Goal: Task Accomplishment & Management: Use online tool/utility

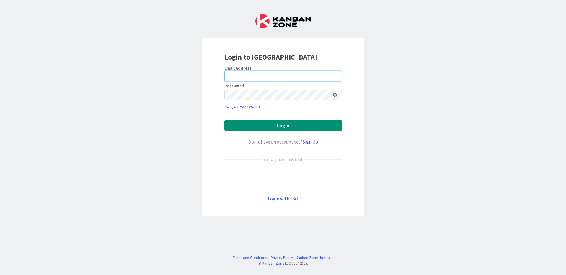
click at [273, 75] on input "email" at bounding box center [282, 76] width 117 height 11
type input "[EMAIL_ADDRESS][PERSON_NAME][DOMAIN_NAME]"
click at [268, 101] on form "Email Address [EMAIL_ADDRESS][PERSON_NAME][DOMAIN_NAME] Password Forgot Passwor…" at bounding box center [282, 133] width 117 height 137
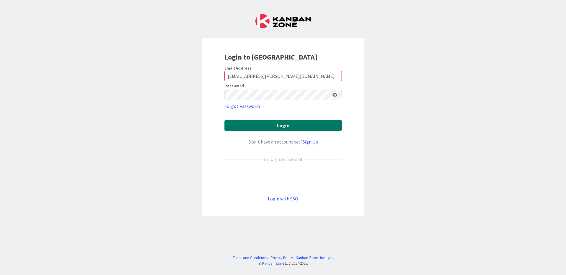
click at [283, 124] on button "Login" at bounding box center [282, 126] width 117 height 12
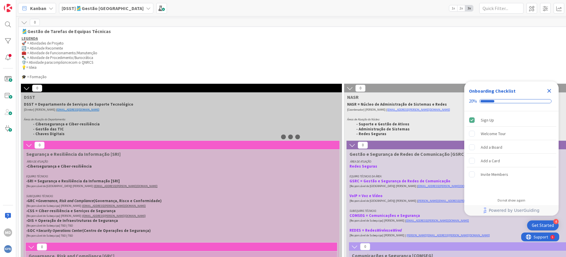
click at [551, 90] on icon "Close Checklist" at bounding box center [549, 90] width 7 height 7
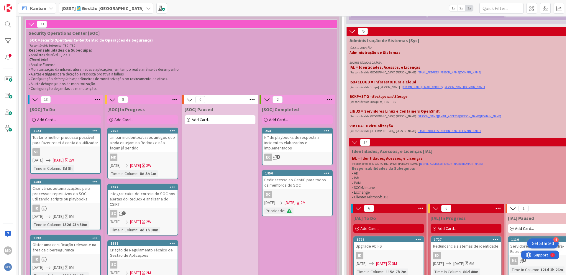
scroll to position [2064, 0]
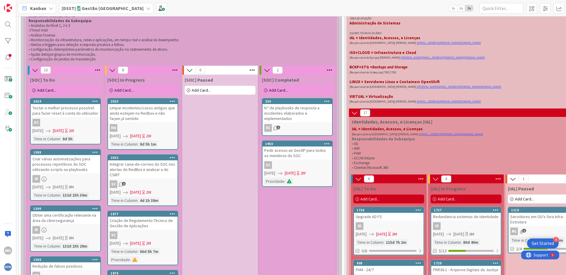
click at [175, 99] on div at bounding box center [172, 101] width 11 height 4
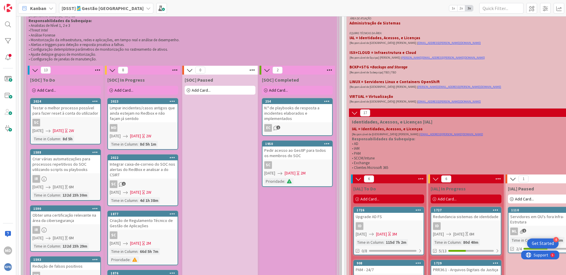
click at [170, 99] on icon at bounding box center [173, 101] width 6 height 4
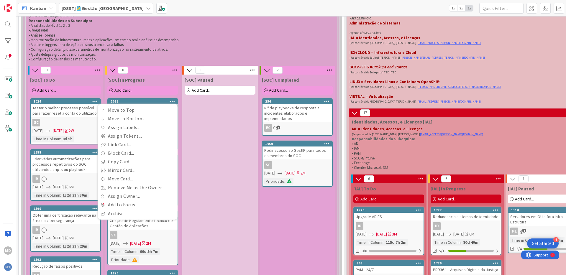
drag, startPoint x: 233, startPoint y: 129, endPoint x: 220, endPoint y: 122, distance: 14.5
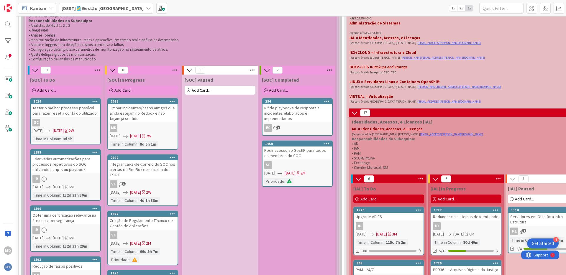
click at [152, 124] on div "MD" at bounding box center [143, 128] width 70 height 8
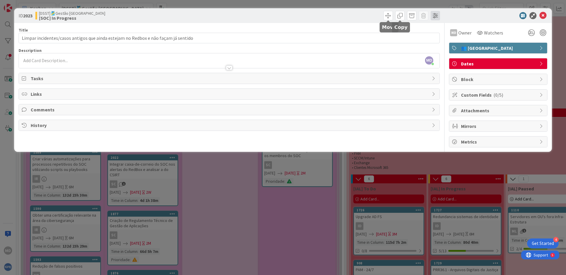
click at [434, 15] on span at bounding box center [435, 15] width 9 height 9
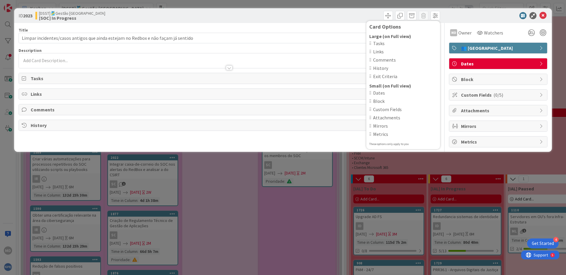
click at [322, 137] on div "Title 82 / 128 Limpar incidentes/casos antigos que ainda estejam no Redbox e nã…" at bounding box center [229, 85] width 421 height 124
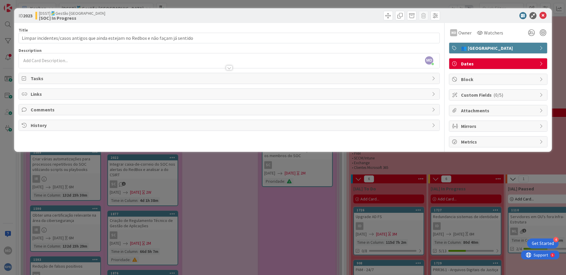
click at [518, 95] on span "Custom Fields ( 0/5 )" at bounding box center [498, 94] width 75 height 7
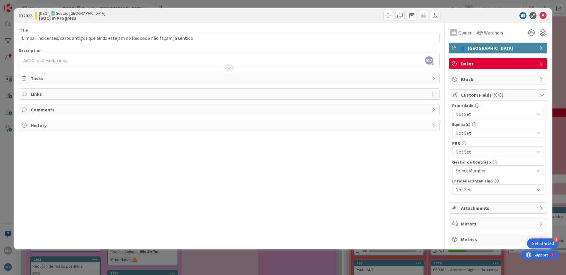
click at [523, 96] on span "Custom Fields ( 0/5 )" at bounding box center [498, 94] width 75 height 7
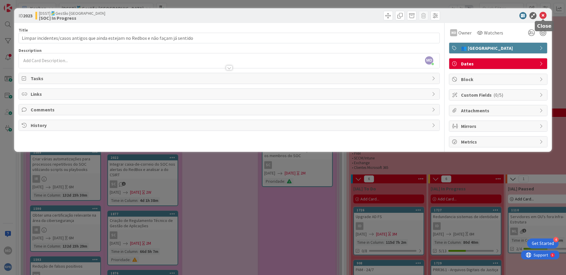
click at [542, 17] on icon at bounding box center [542, 15] width 7 height 7
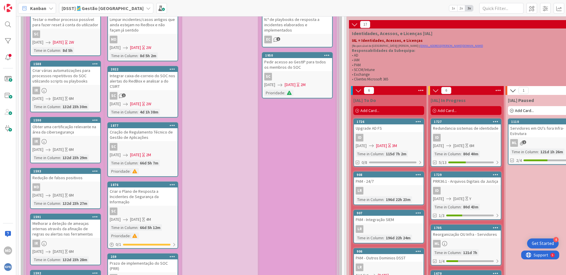
scroll to position [2064, 0]
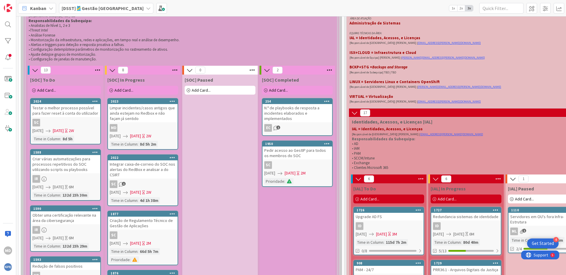
click at [170, 99] on icon at bounding box center [173, 101] width 6 height 4
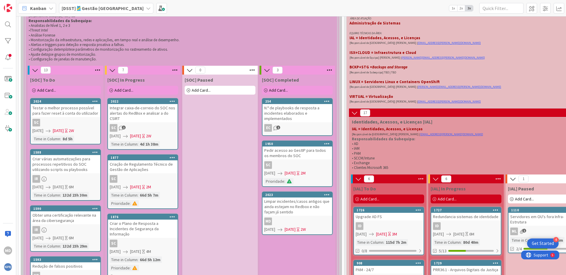
click at [326, 193] on icon at bounding box center [327, 195] width 6 height 4
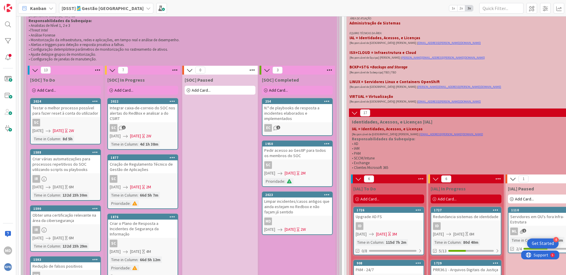
click at [328, 193] on icon at bounding box center [327, 195] width 6 height 4
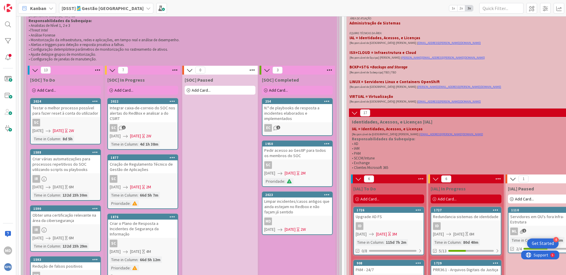
click at [324, 193] on div at bounding box center [326, 195] width 11 height 4
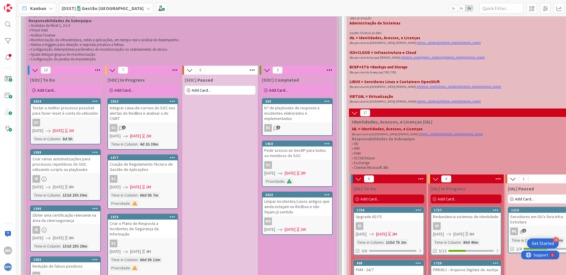
click at [328, 193] on icon at bounding box center [327, 195] width 6 height 4
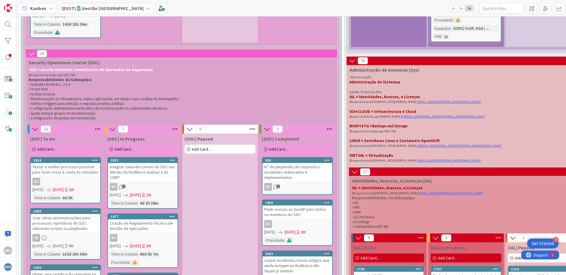
scroll to position [2094, 0]
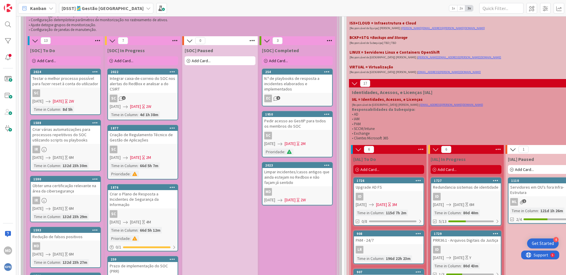
click at [265, 197] on span "[DATE]" at bounding box center [269, 200] width 11 height 6
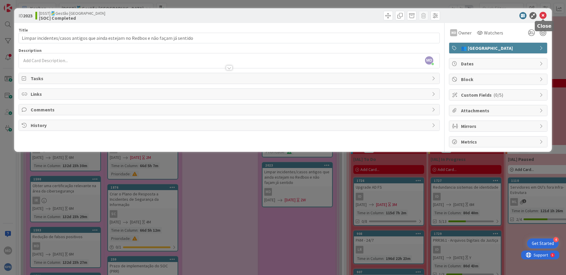
click at [543, 17] on icon at bounding box center [542, 15] width 7 height 7
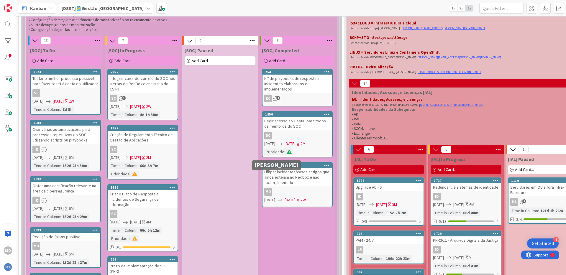
click at [267, 188] on div "MD" at bounding box center [268, 192] width 8 height 8
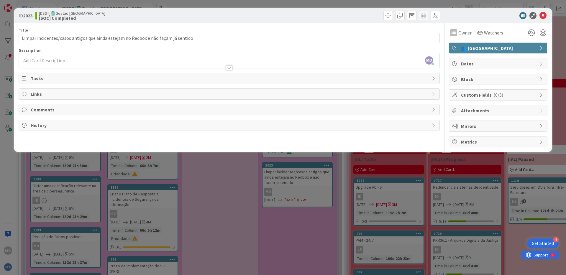
click at [52, 121] on div "History" at bounding box center [229, 125] width 421 height 11
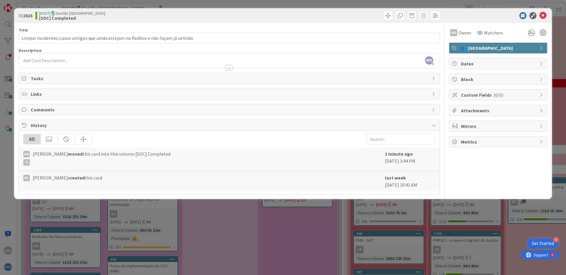
click at [83, 77] on span "Tasks" at bounding box center [230, 78] width 398 height 7
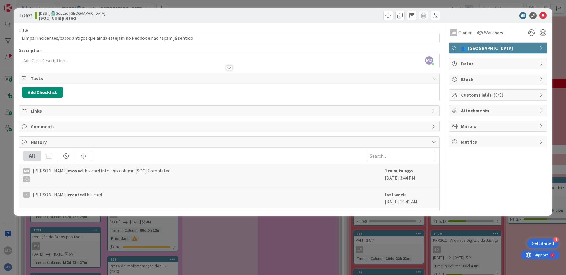
click at [112, 76] on span "Tasks" at bounding box center [230, 78] width 398 height 7
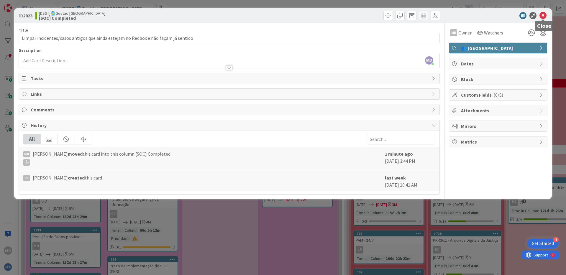
click at [543, 14] on icon at bounding box center [542, 15] width 7 height 7
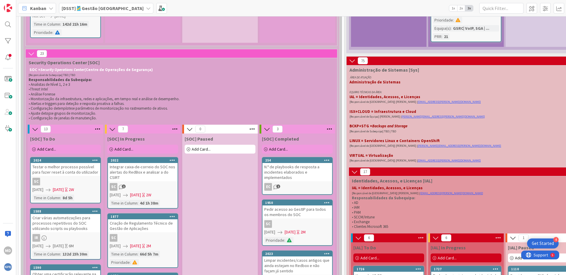
scroll to position [2035, 0]
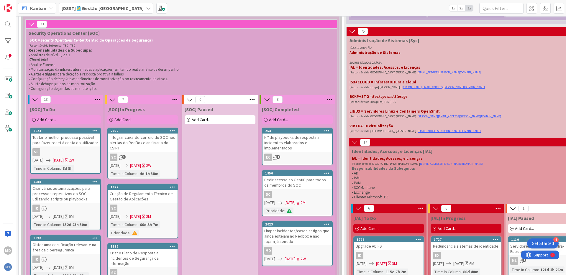
click at [304, 227] on div "Limpar incidentes/casos antigos que ainda estejam no Redbox e não façam já sent…" at bounding box center [297, 236] width 70 height 18
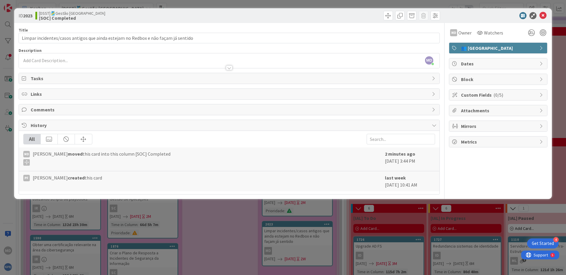
click at [512, 47] on span "👥 [GEOGRAPHIC_DATA]" at bounding box center [498, 48] width 75 height 7
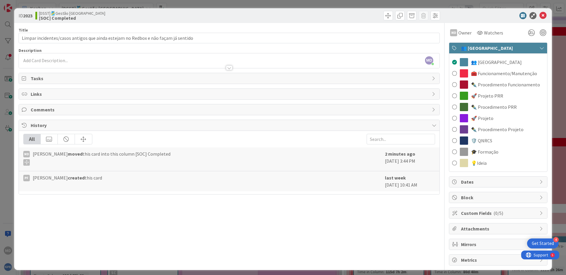
click at [514, 47] on span "👥 [GEOGRAPHIC_DATA]" at bounding box center [498, 48] width 75 height 7
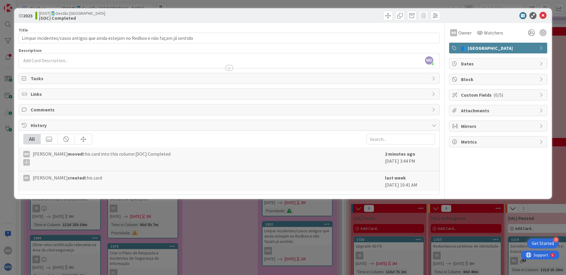
click at [543, 14] on icon at bounding box center [542, 15] width 7 height 7
drag, startPoint x: 299, startPoint y: 221, endPoint x: 290, endPoint y: 261, distance: 41.8
click at [290, 261] on div "ID 2023 [DSST]🎽Gestão Equipas [SOC] Completed Title 82 / 128 Limpar incidentes/…" at bounding box center [283, 137] width 566 height 275
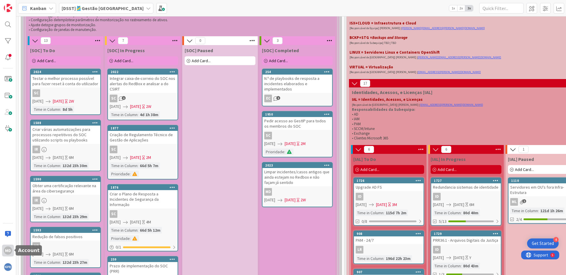
click at [8, 249] on div "MD" at bounding box center [8, 251] width 8 height 8
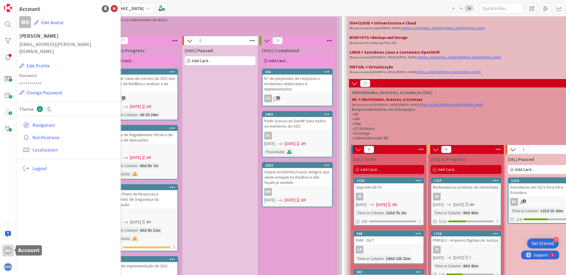
click at [8, 249] on div "MD" at bounding box center [8, 251] width 8 height 8
click at [8, 55] on div at bounding box center [8, 58] width 12 height 12
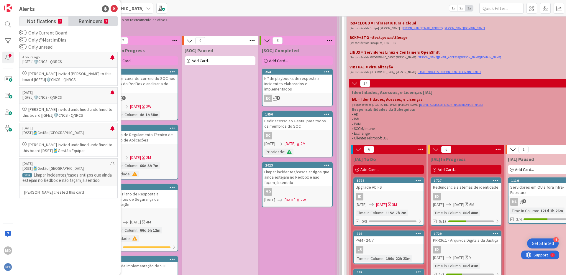
click at [91, 19] on span "Reminders" at bounding box center [90, 21] width 24 height 8
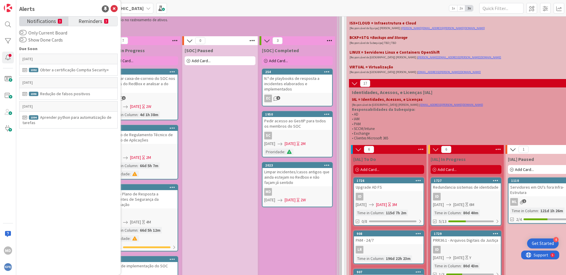
click at [51, 18] on span "Notifications" at bounding box center [41, 21] width 29 height 8
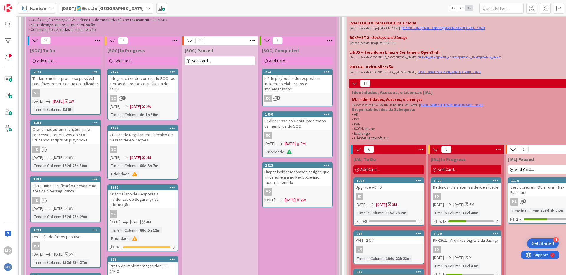
click at [306, 168] on div "Limpar incidentes/casos antigos que ainda estejam no Redbox e não façam já sent…" at bounding box center [297, 177] width 70 height 18
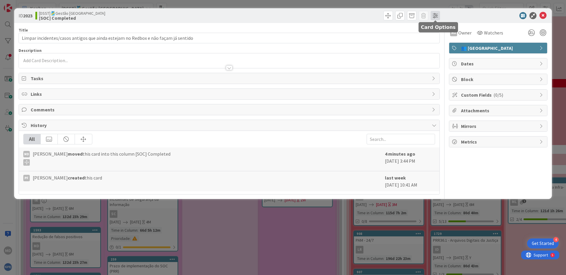
click at [436, 18] on span at bounding box center [435, 15] width 9 height 9
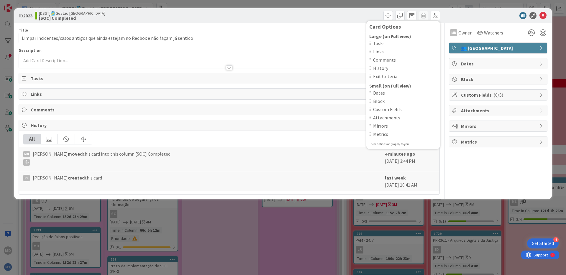
click at [464, 15] on div at bounding box center [495, 15] width 104 height 7
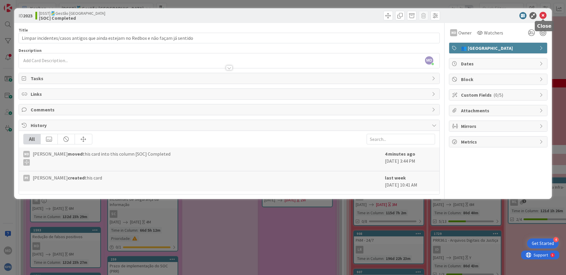
click at [542, 16] on icon at bounding box center [542, 15] width 7 height 7
